Goal: Entertainment & Leisure: Consume media (video, audio)

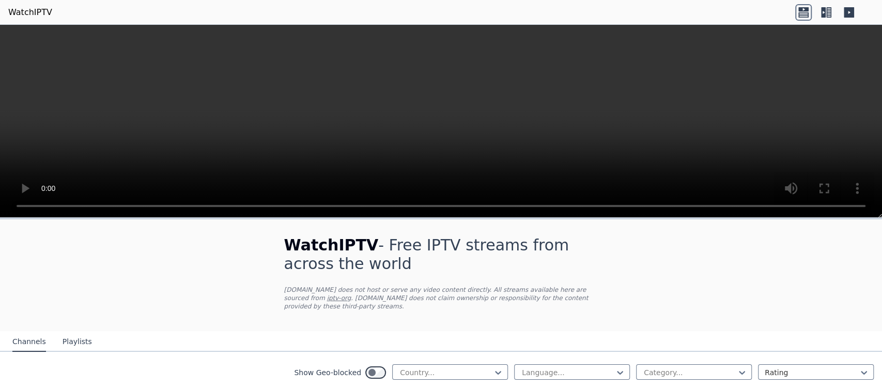
scroll to position [115, 0]
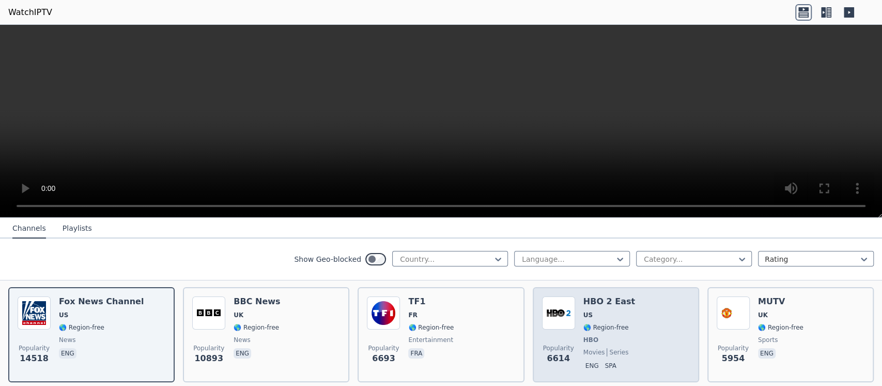
click at [613, 311] on div "HBO 2 East US 🌎 Region-free HBO movies series eng spa" at bounding box center [609, 334] width 52 height 76
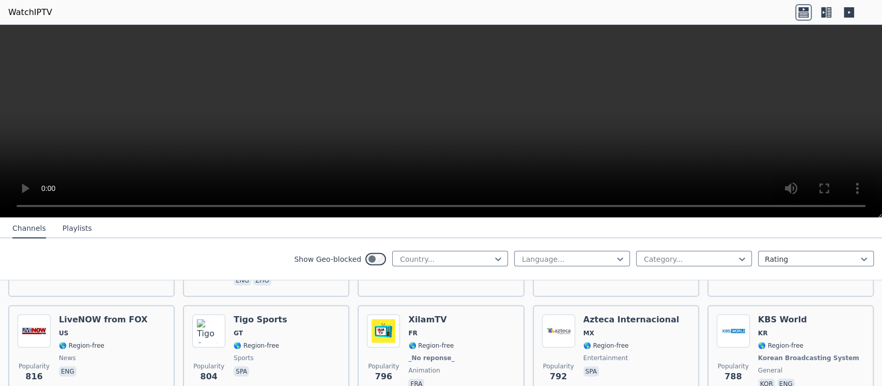
scroll to position [2526, 0]
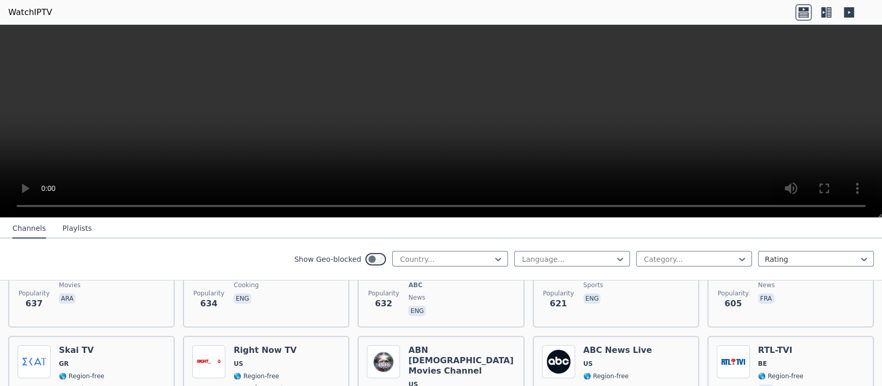
click at [724, 13] on header "WatchIPTV" at bounding box center [441, 12] width 882 height 25
click at [821, 13] on icon at bounding box center [823, 12] width 5 height 10
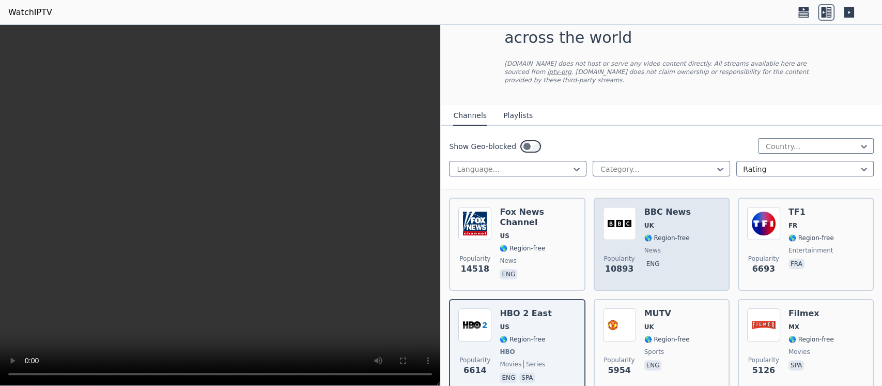
scroll to position [0, 0]
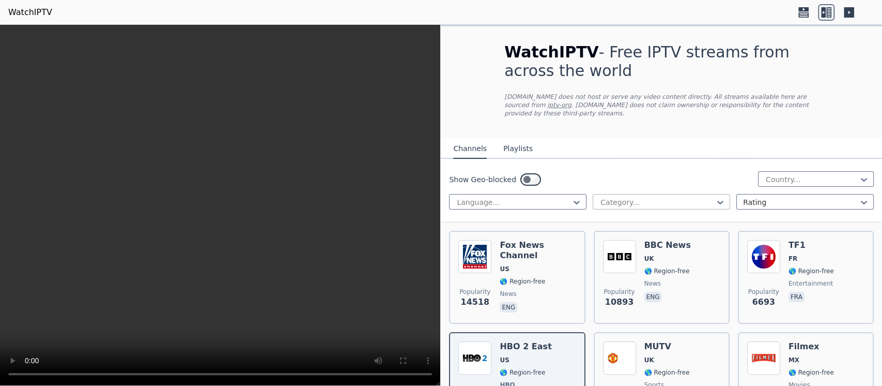
click at [636, 197] on div at bounding box center [658, 202] width 116 height 10
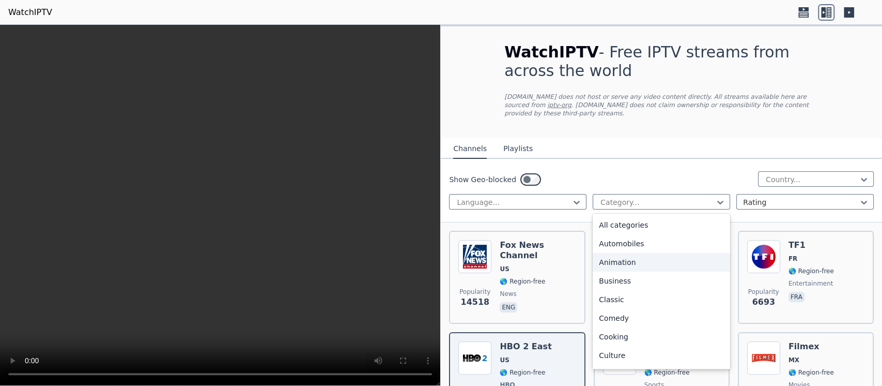
click at [613, 253] on div "Animation" at bounding box center [661, 262] width 137 height 19
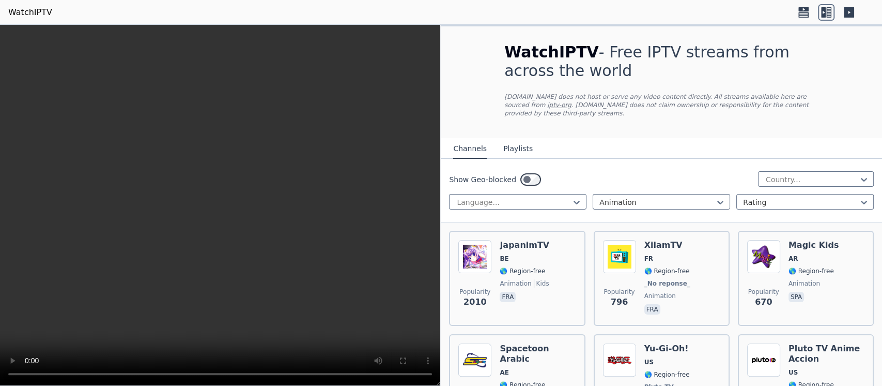
click at [434, 59] on video at bounding box center [220, 205] width 440 height 361
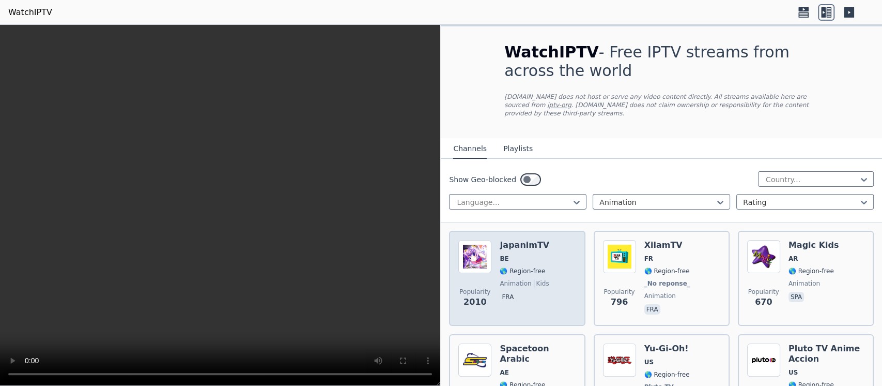
click at [532, 267] on span "🌎 Region-free" at bounding box center [522, 271] width 45 height 8
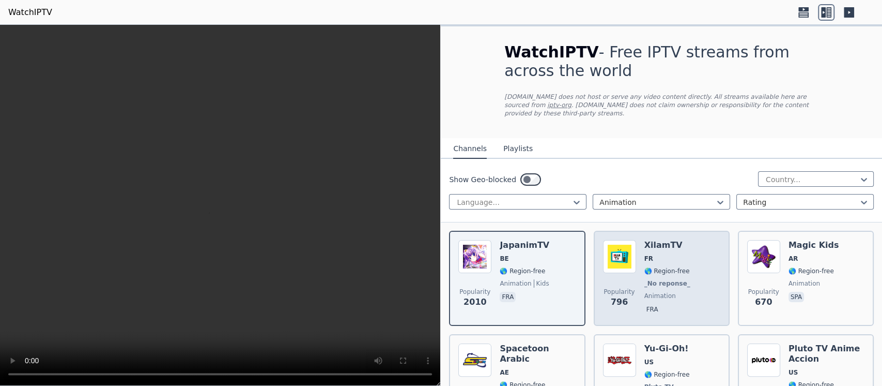
click at [609, 263] on img at bounding box center [619, 256] width 33 height 33
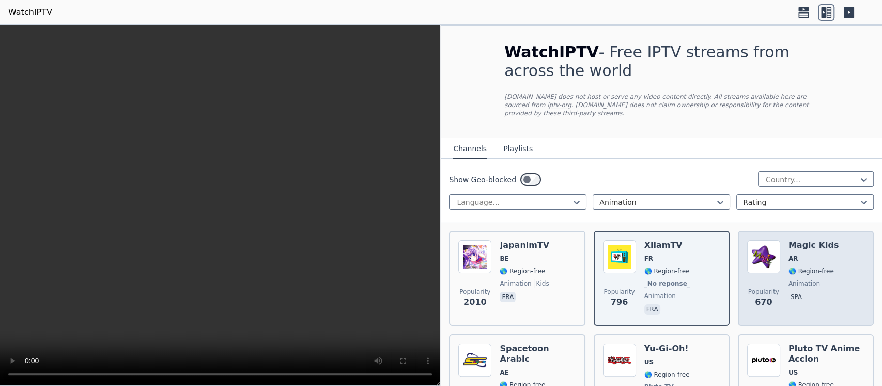
click at [775, 267] on div "Popularity 670 Magic Kids AR 🌎 Region-free animation spa" at bounding box center [805, 278] width 117 height 76
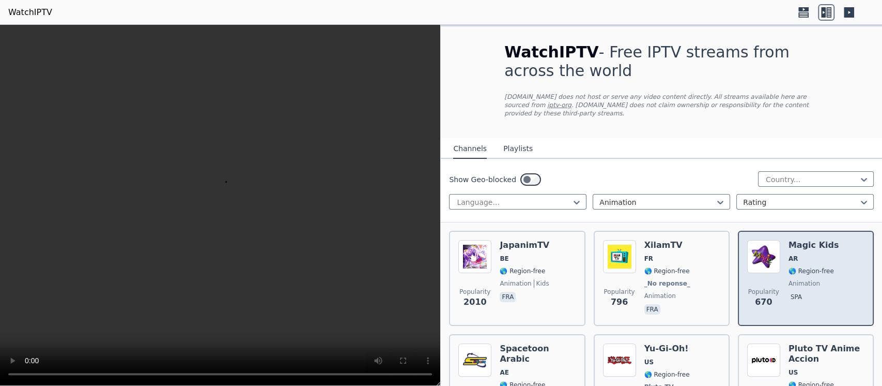
scroll to position [115, 0]
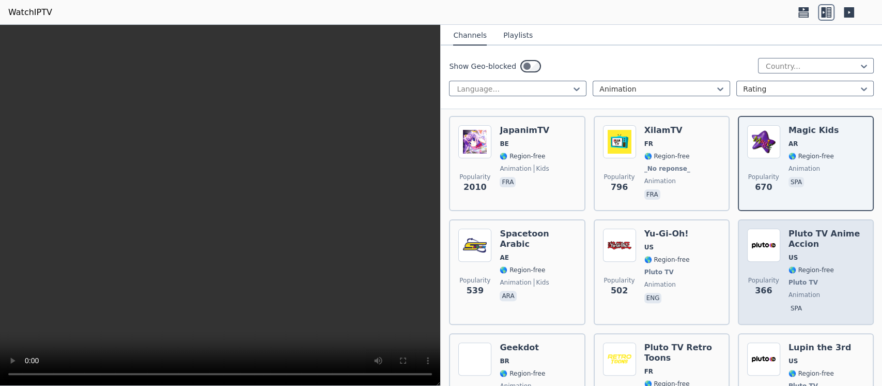
click at [773, 289] on div "Popularity 366 Pluto TV Anime Accion US 🌎 Region-free Pluto TV animation spa" at bounding box center [805, 271] width 117 height 87
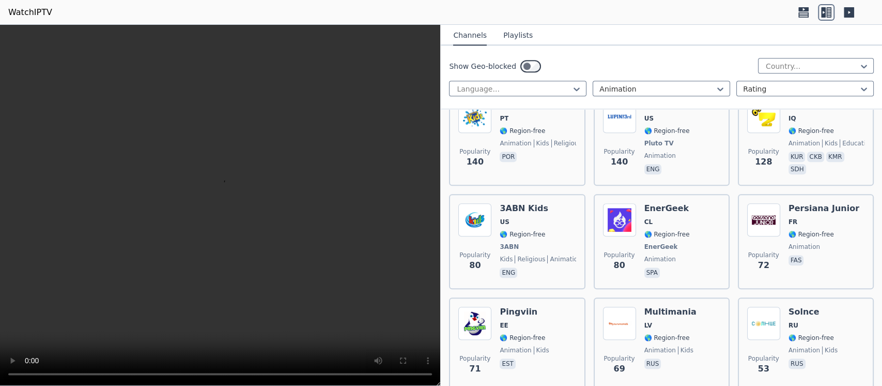
scroll to position [689, 0]
